Goal: Information Seeking & Learning: Learn about a topic

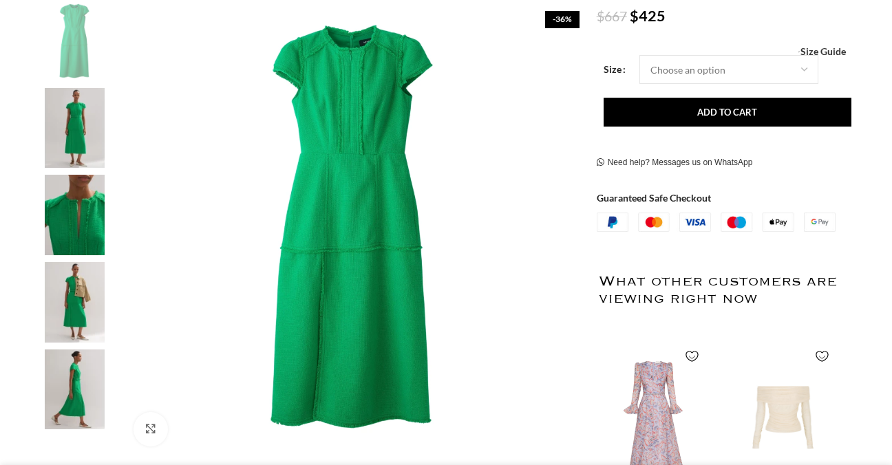
click at [76, 148] on img at bounding box center [74, 128] width 84 height 81
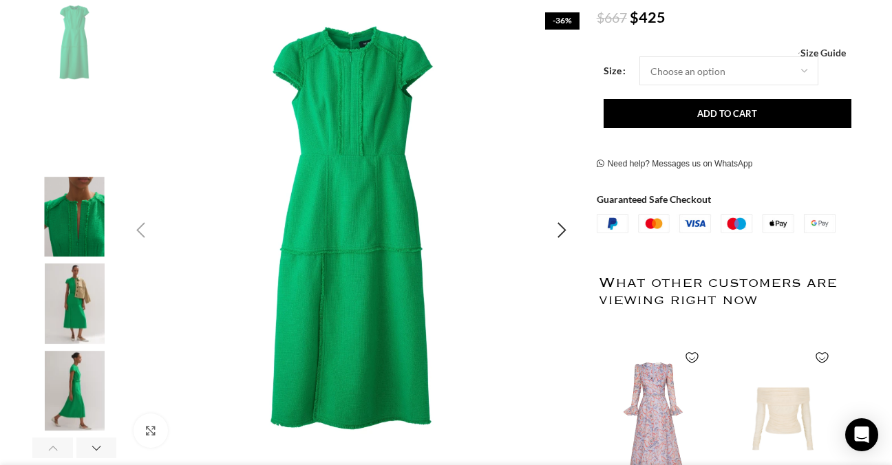
click at [487, 182] on img "1 / 6" at bounding box center [351, 230] width 456 height 456
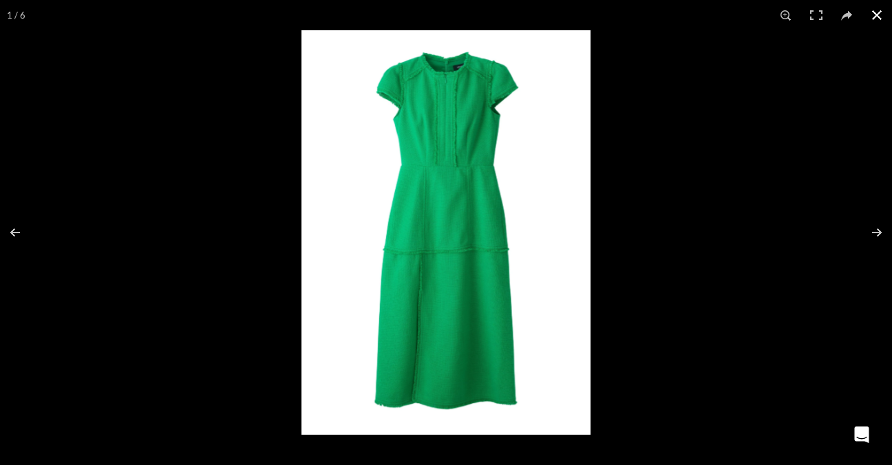
click at [867, 6] on button at bounding box center [877, 15] width 30 height 30
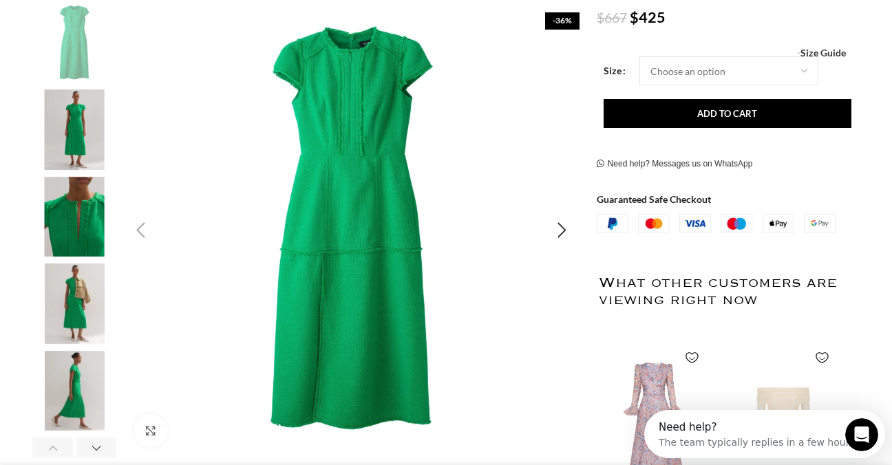
scroll to position [0, 0]
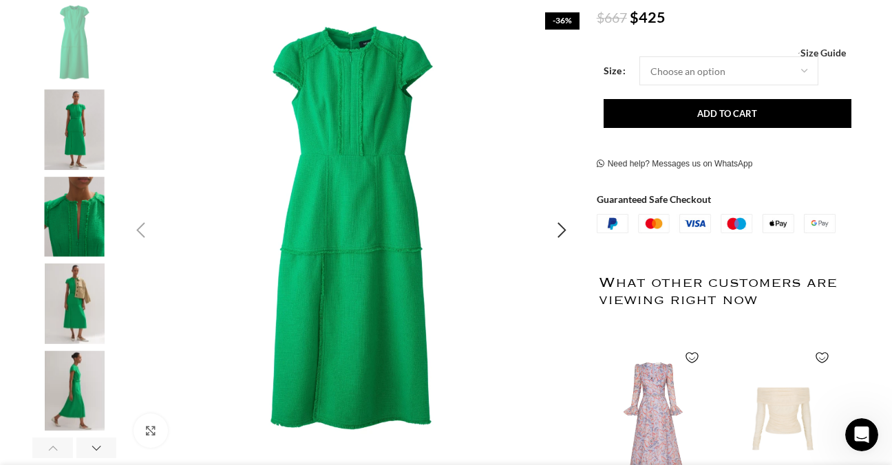
click at [238, 43] on img "1 / 6" at bounding box center [351, 230] width 456 height 456
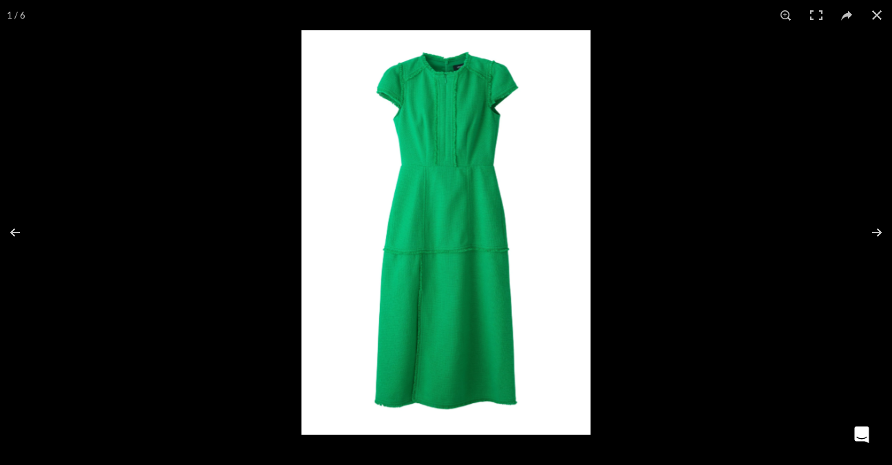
scroll to position [0, 1159]
click at [878, 231] on button at bounding box center [868, 232] width 48 height 69
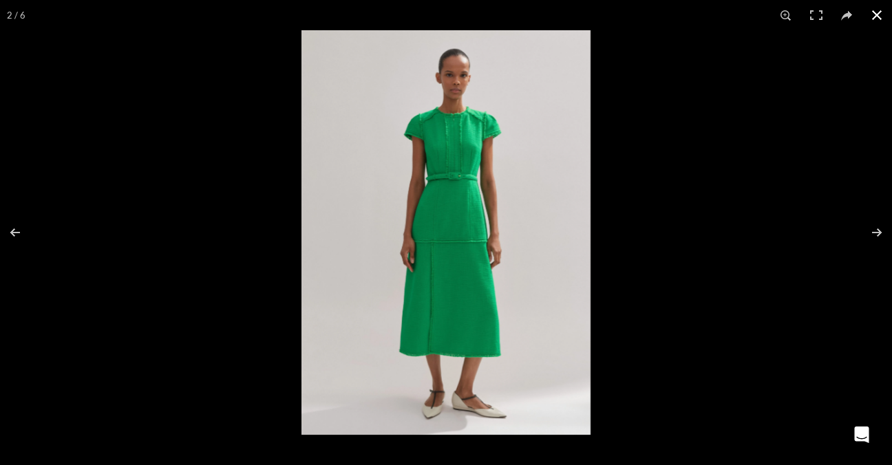
scroll to position [0, 1449]
click at [797, 143] on div at bounding box center [748, 262] width 892 height 465
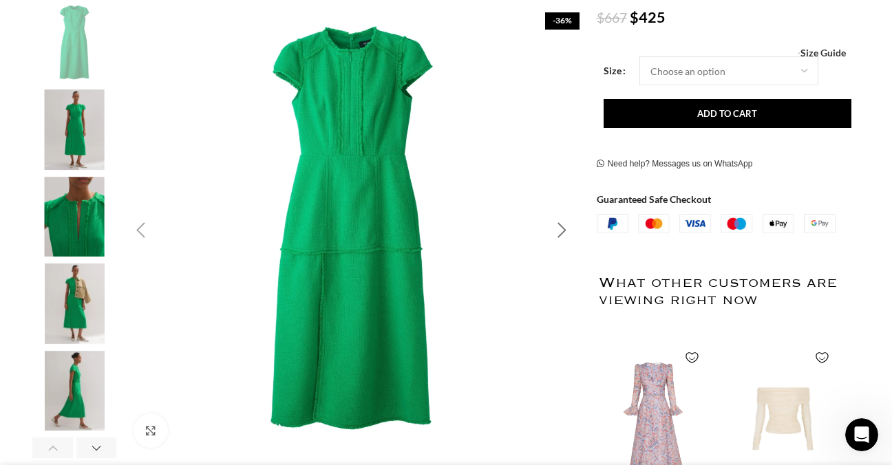
click at [558, 233] on div "Next slide" at bounding box center [562, 230] width 34 height 34
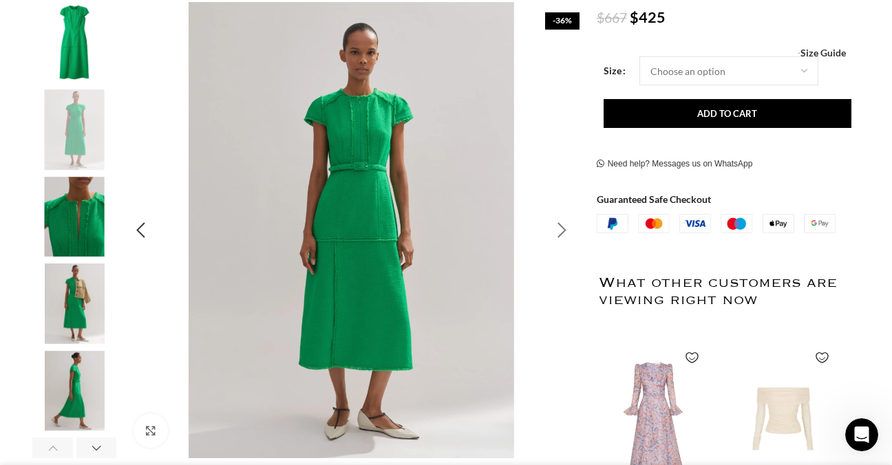
click at [557, 233] on div "Next slide" at bounding box center [562, 230] width 34 height 34
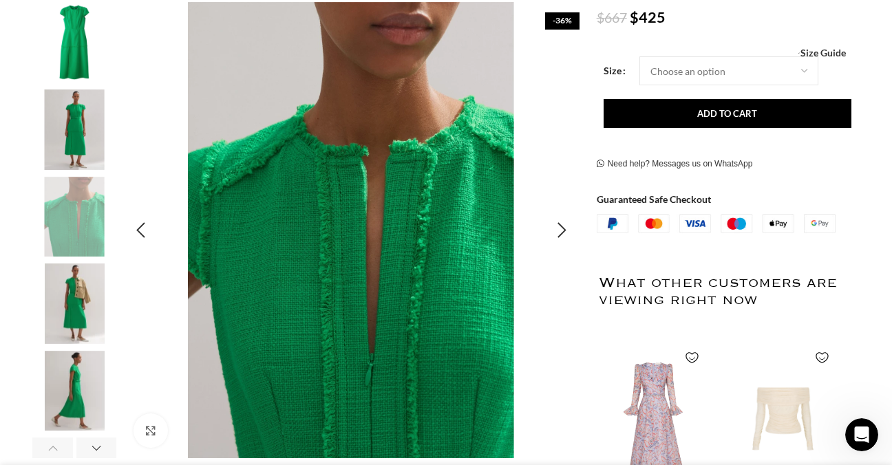
click at [357, 239] on img "3 / 6" at bounding box center [351, 230] width 456 height 456
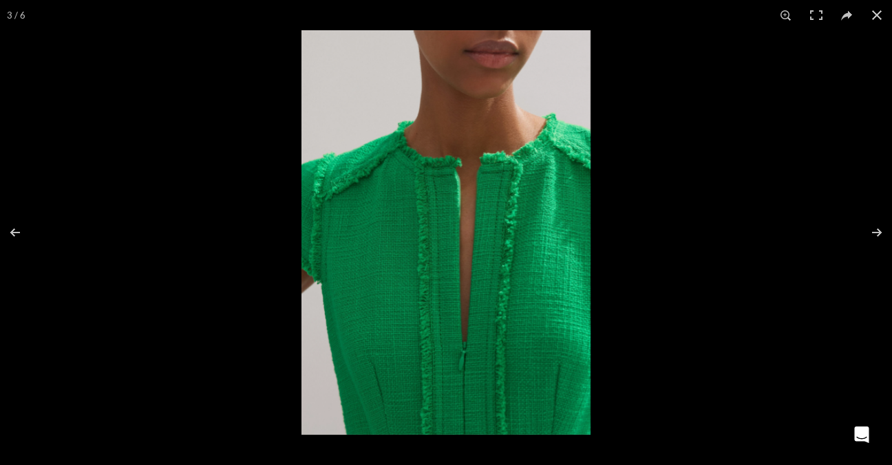
scroll to position [0, 1594]
click at [867, 224] on button at bounding box center [868, 232] width 48 height 69
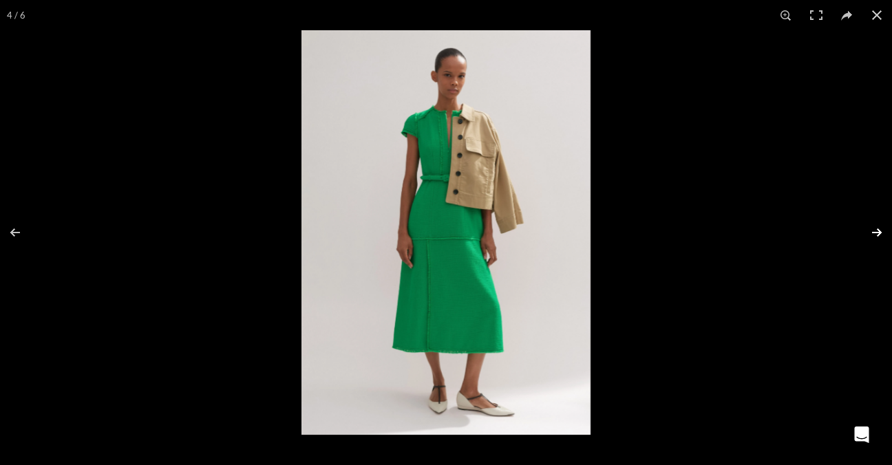
scroll to position [0, 1739]
click at [867, 223] on button at bounding box center [868, 232] width 48 height 69
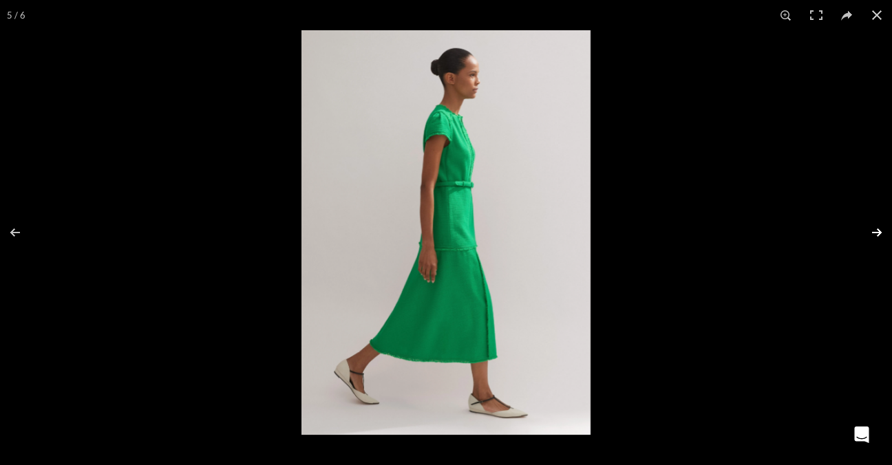
click at [872, 227] on button at bounding box center [868, 232] width 48 height 69
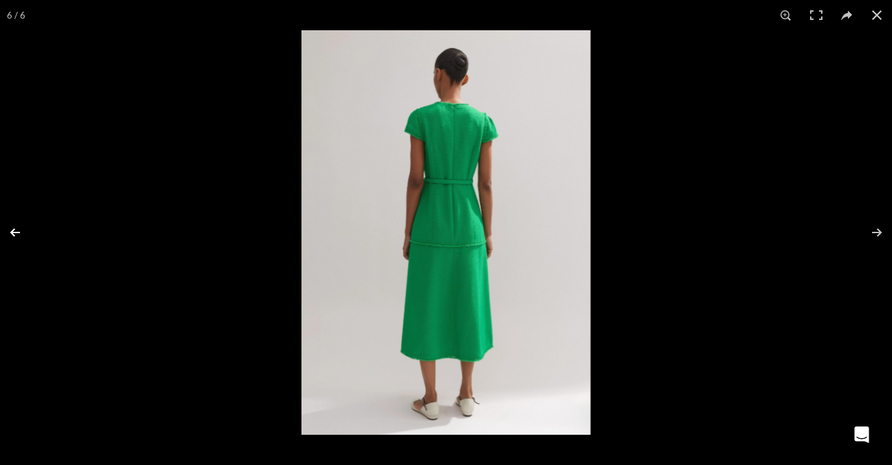
scroll to position [0, 1884]
click at [15, 235] on button at bounding box center [24, 232] width 48 height 69
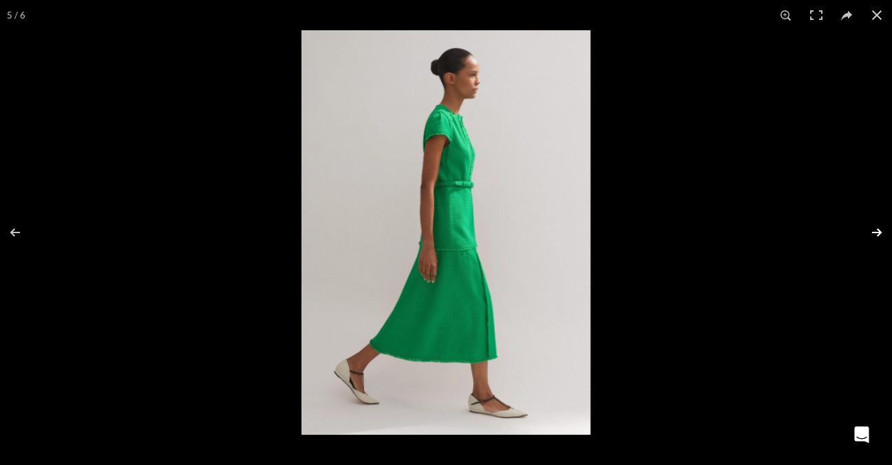
click at [876, 235] on button at bounding box center [868, 232] width 48 height 69
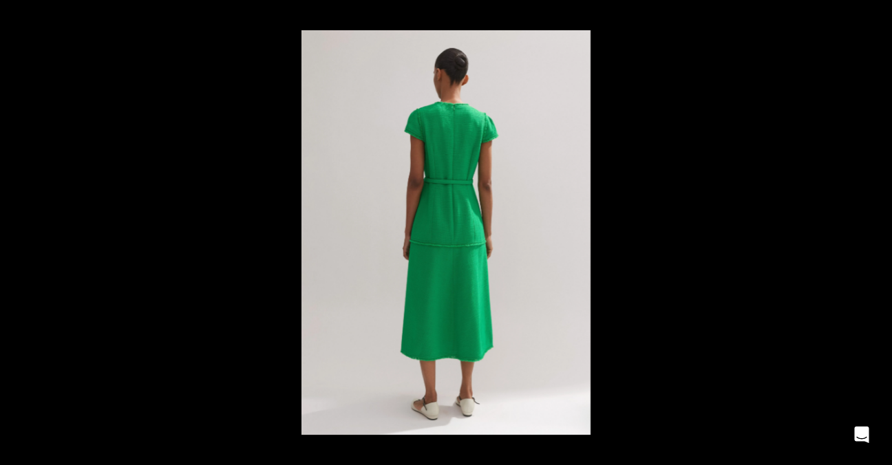
scroll to position [0, 2174]
click at [876, 231] on button at bounding box center [868, 232] width 48 height 69
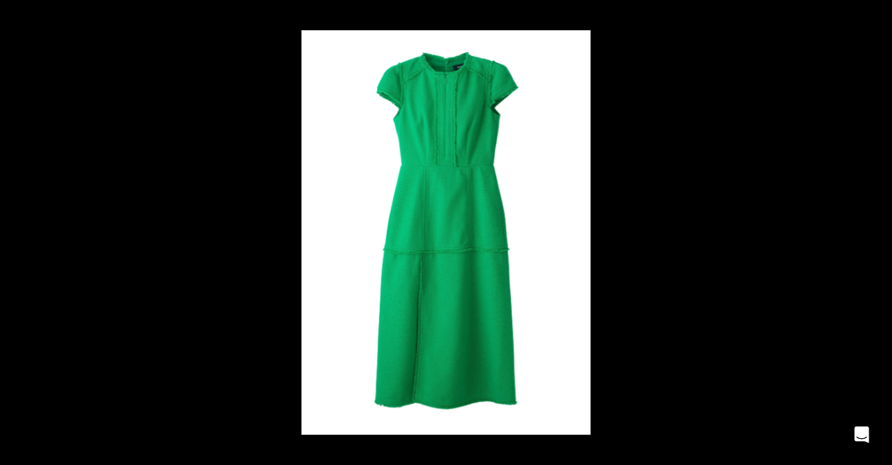
scroll to position [0, 2319]
click at [878, 227] on button at bounding box center [868, 232] width 48 height 69
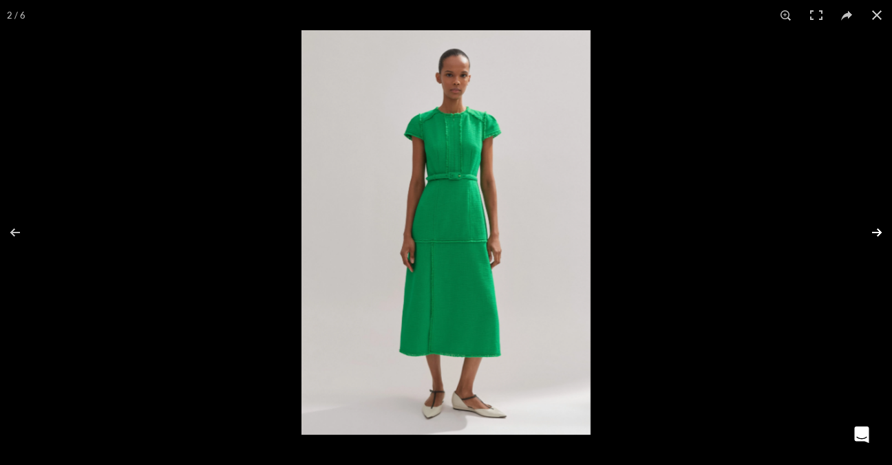
click at [877, 226] on button at bounding box center [868, 232] width 48 height 69
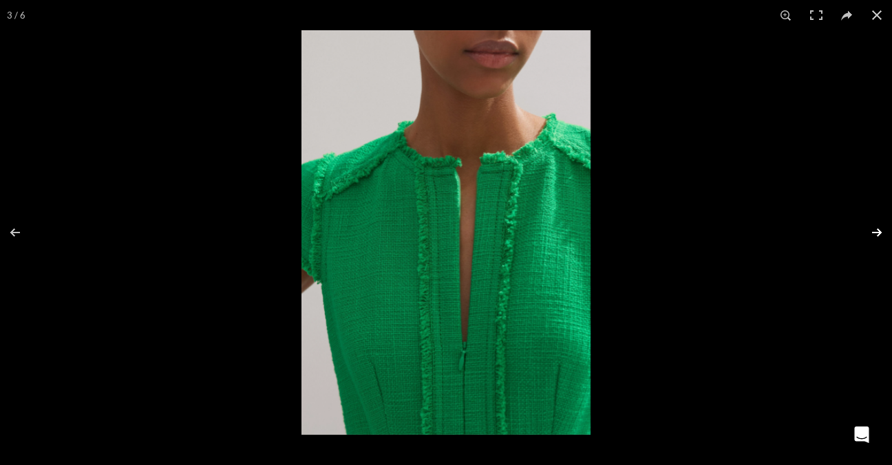
click at [877, 226] on button at bounding box center [868, 232] width 48 height 69
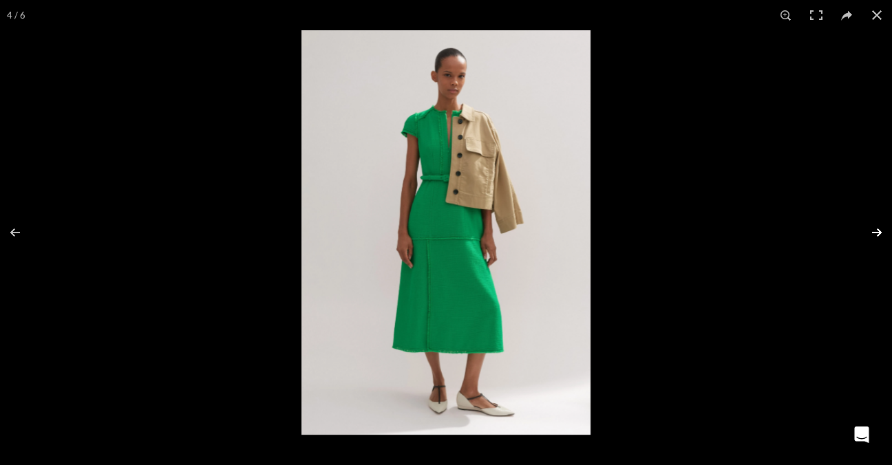
click at [877, 226] on button at bounding box center [868, 232] width 48 height 69
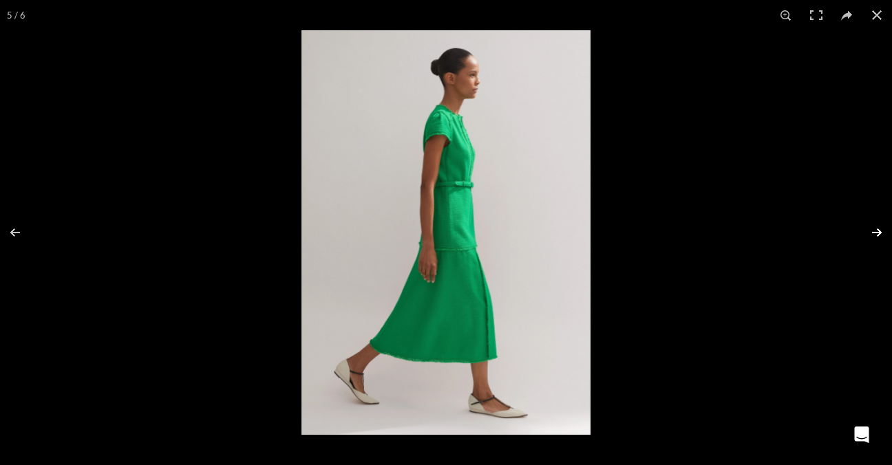
click at [876, 226] on button at bounding box center [868, 232] width 48 height 69
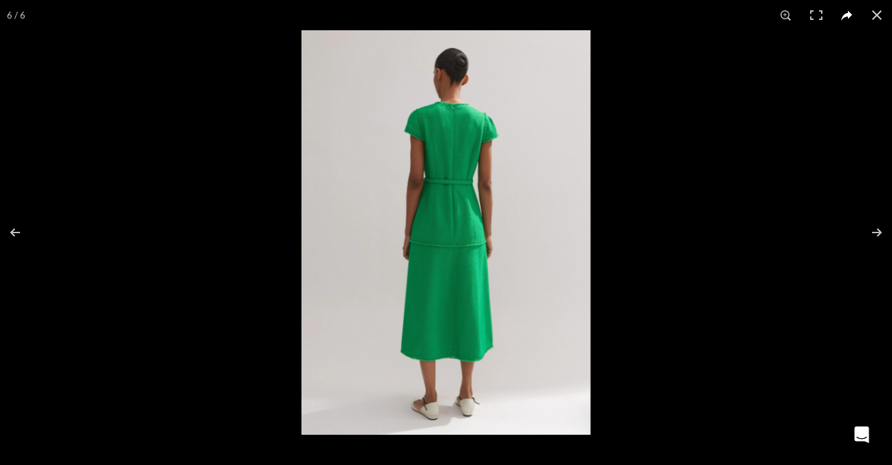
scroll to position [0, 145]
click at [877, 11] on button at bounding box center [877, 15] width 30 height 30
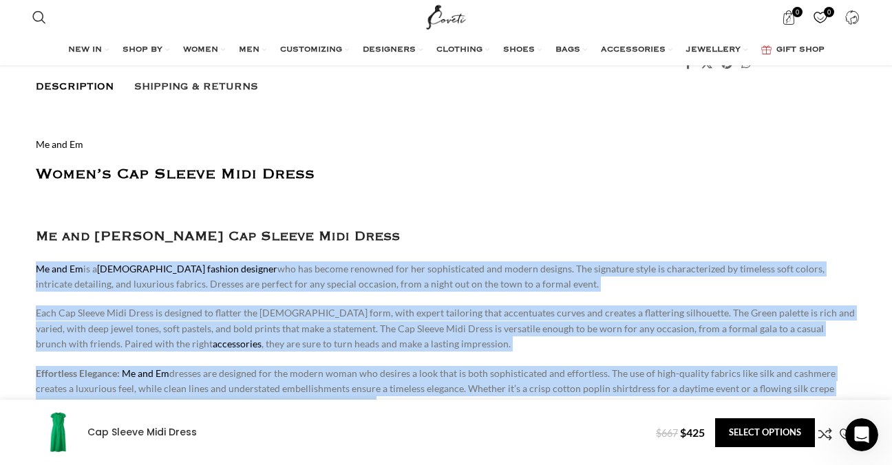
scroll to position [0, 1305]
drag, startPoint x: 34, startPoint y: 222, endPoint x: 849, endPoint y: 378, distance: 829.8
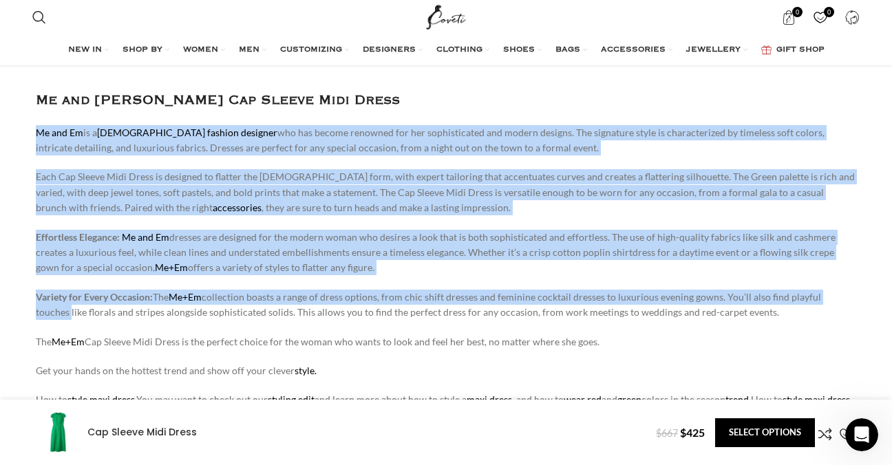
scroll to position [895, 0]
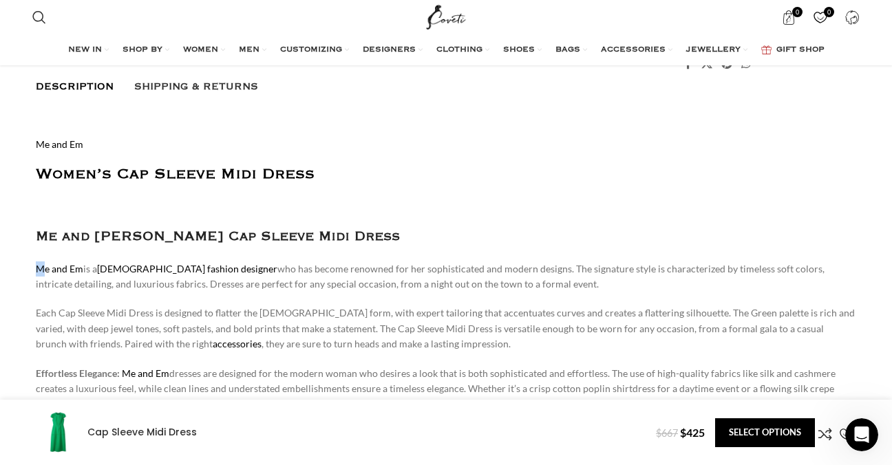
drag, startPoint x: 28, startPoint y: 223, endPoint x: 43, endPoint y: 229, distance: 17.0
drag, startPoint x: 43, startPoint y: 229, endPoint x: 32, endPoint y: 193, distance: 38.1
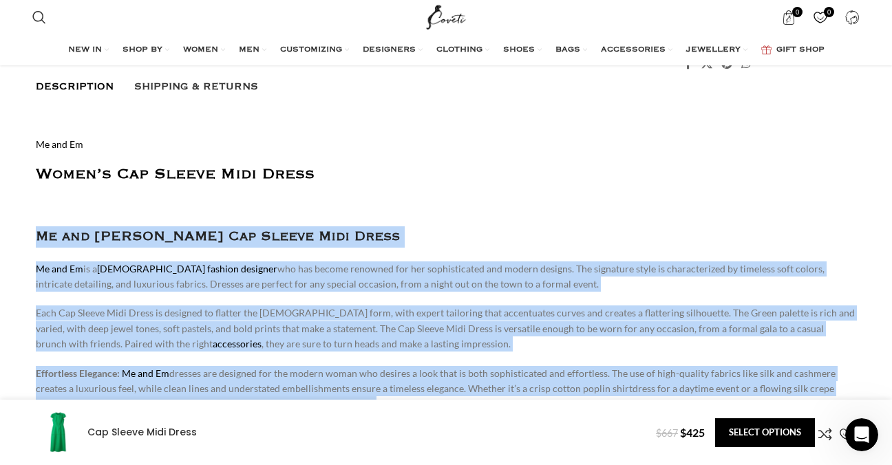
scroll to position [0, 290]
drag, startPoint x: 32, startPoint y: 193, endPoint x: 860, endPoint y: 391, distance: 851.6
copy div "Me and [PERSON_NAME] Cap Sleeve Midi Dress Me and Em is a [DEMOGRAPHIC_DATA] fa…"
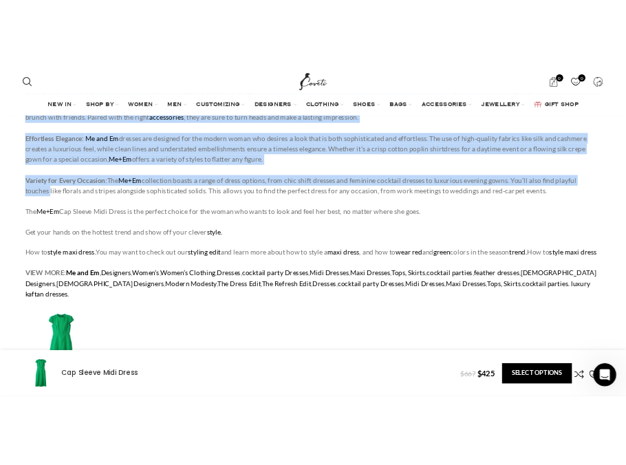
scroll to position [0, 869]
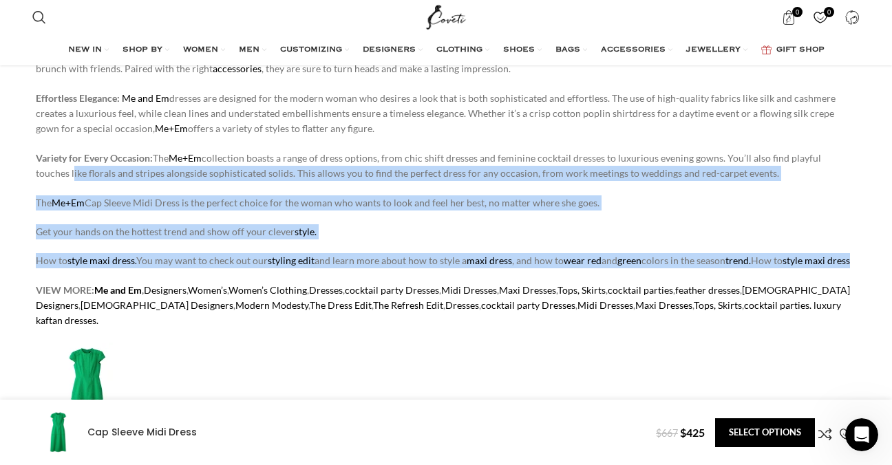
drag, startPoint x: 35, startPoint y: 130, endPoint x: 94, endPoint y: 230, distance: 116.1
copy div "like florals and stripes alongside sophisticated solids. This allows you to fin…"
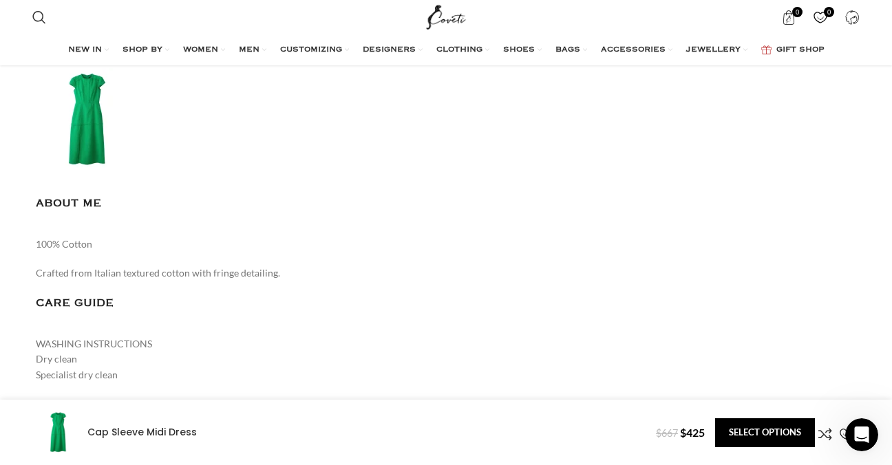
scroll to position [1446, 0]
drag, startPoint x: 32, startPoint y: 258, endPoint x: 66, endPoint y: 260, distance: 33.8
drag, startPoint x: 66, startPoint y: 260, endPoint x: 125, endPoint y: 328, distance: 90.3
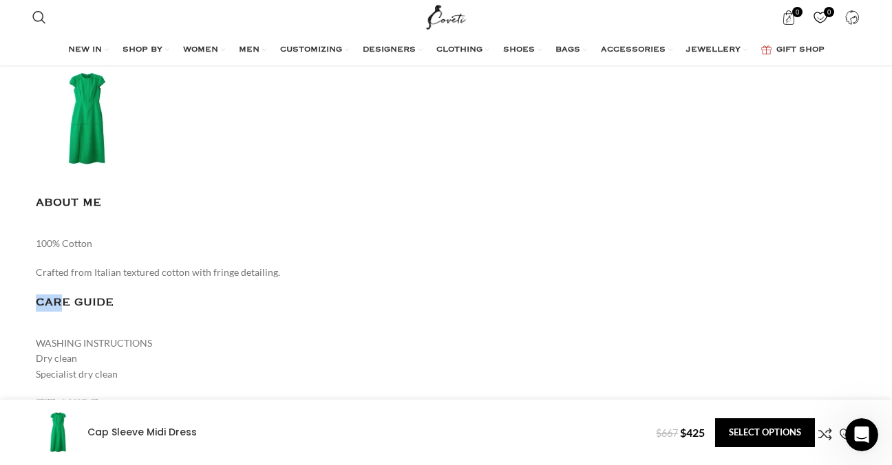
click at [125, 328] on div "Me and Em Women’s Cap Sleeve Midi Dress Me and [PERSON_NAME] Cap Sleeve Midi Dr…" at bounding box center [446, 138] width 821 height 1152
drag, startPoint x: 125, startPoint y: 328, endPoint x: 68, endPoint y: 299, distance: 64.0
copy div "ABOUT ME 100% Cotton Crafted from Italian textured cotton with fringe detailing…"
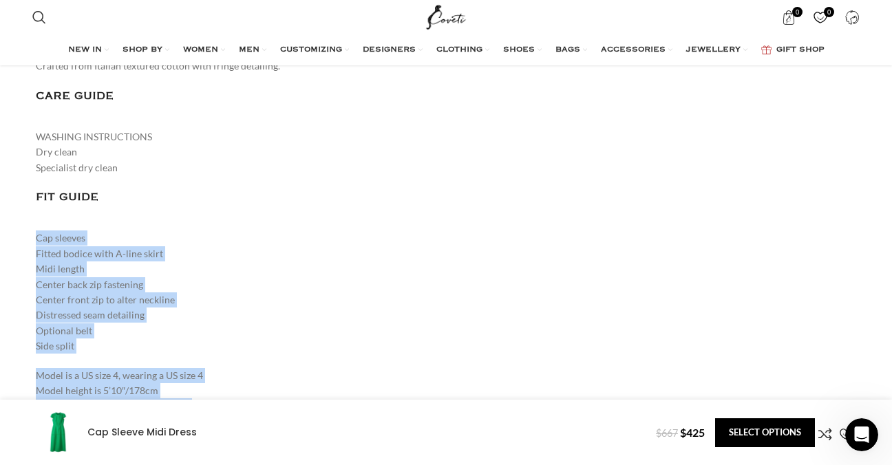
scroll to position [0, 1739]
drag, startPoint x: 36, startPoint y: 198, endPoint x: 202, endPoint y: 370, distance: 238.6
drag, startPoint x: 202, startPoint y: 370, endPoint x: 98, endPoint y: 340, distance: 107.4
copy div "Cap sleeves Fitted bodice with A-line skirt Midi length Center back zip fasteni…"
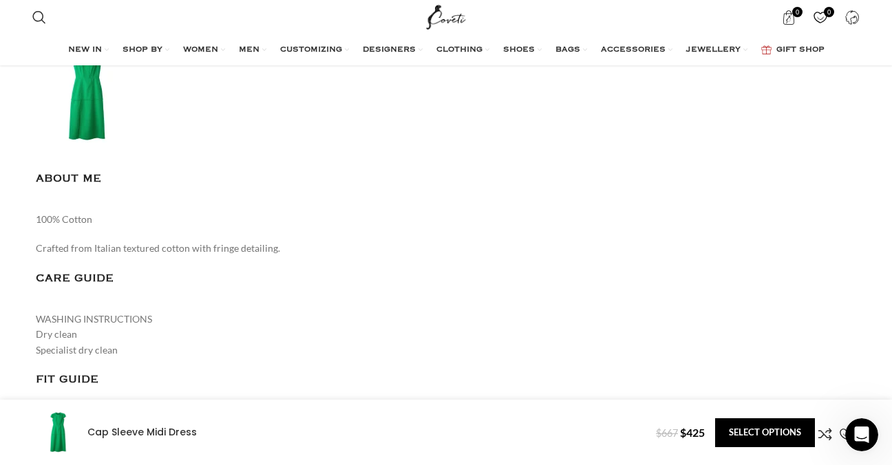
scroll to position [1446, 0]
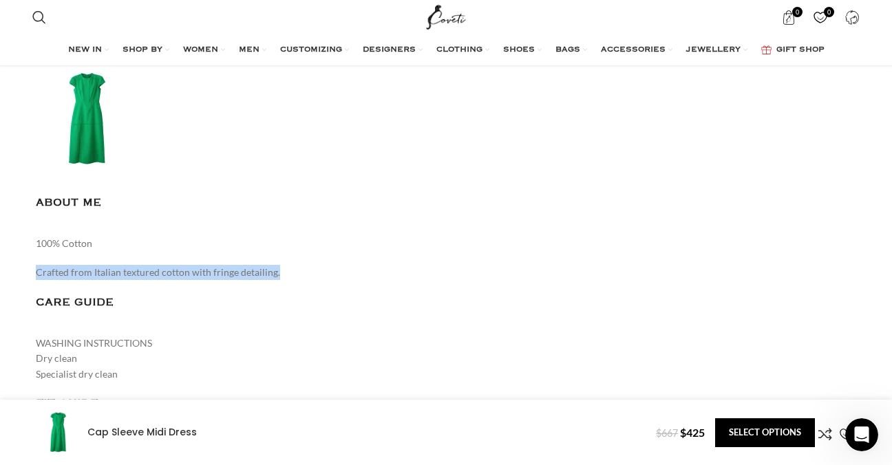
drag, startPoint x: 282, startPoint y: 231, endPoint x: 28, endPoint y: 235, distance: 254.1
drag, startPoint x: 28, startPoint y: 235, endPoint x: 57, endPoint y: 231, distance: 29.9
copy p "Crafted from Italian textured cotton with fringe detailing."
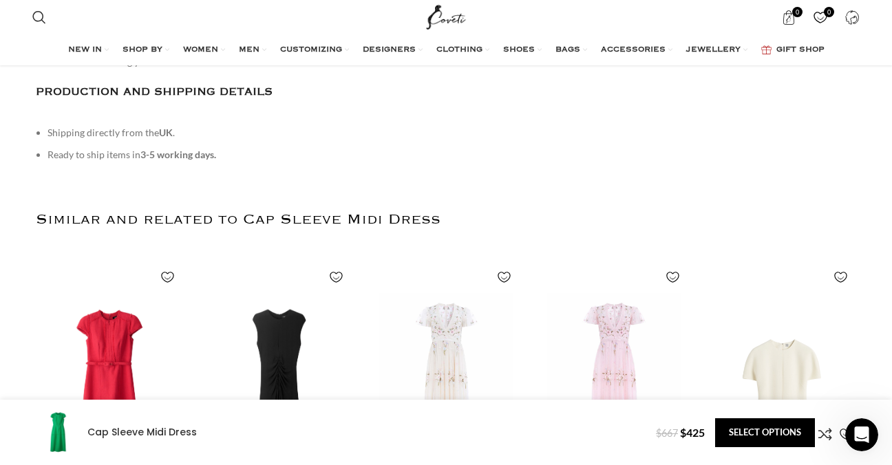
scroll to position [0, 2319]
